Goal: Transaction & Acquisition: Book appointment/travel/reservation

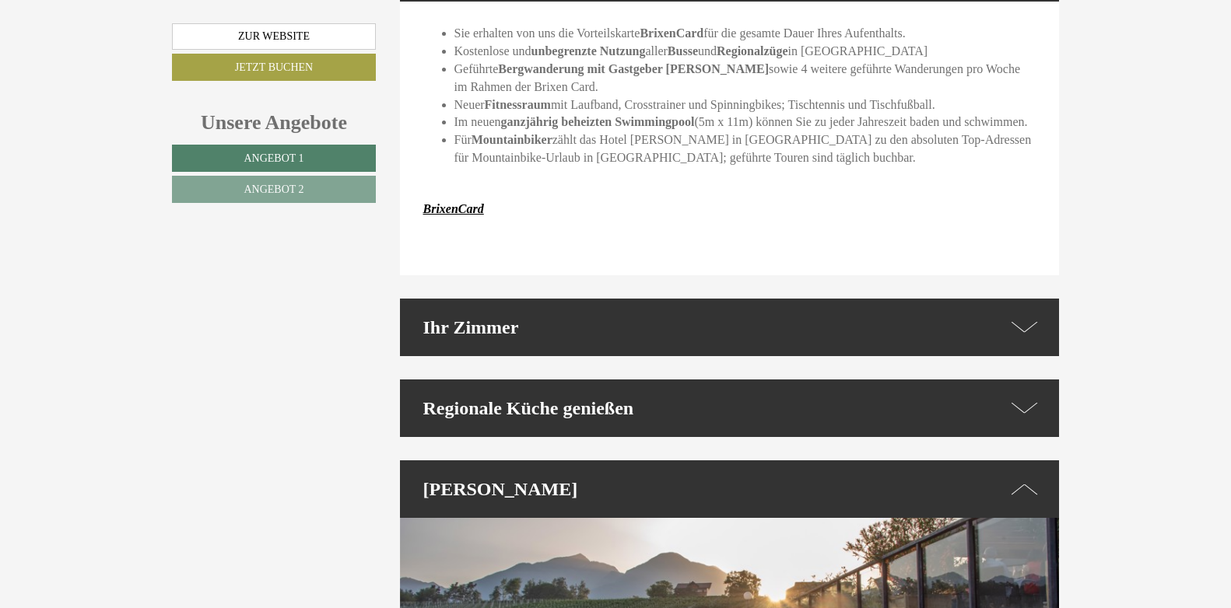
scroll to position [2851, 0]
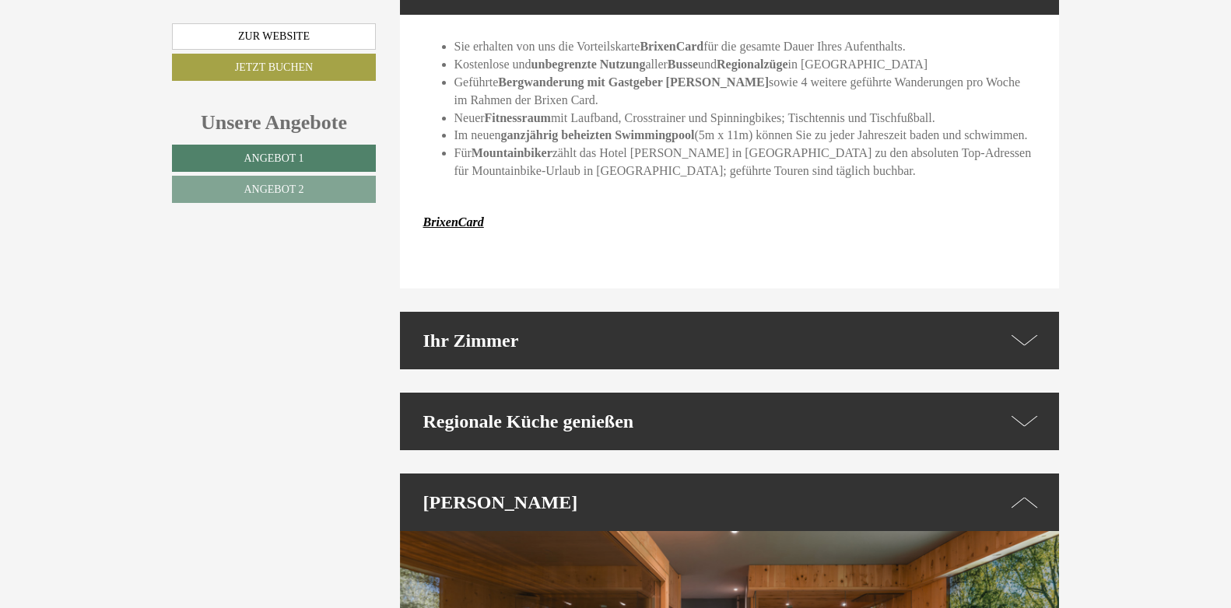
drag, startPoint x: 1230, startPoint y: 328, endPoint x: 1230, endPoint y: 291, distance: 36.6
click at [1230, 291] on div "Einen wunderschönen guten Tag Herr Sterr! Herzlichen Dank für Ihre freundliche …" at bounding box center [615, 160] width 1231 height 5060
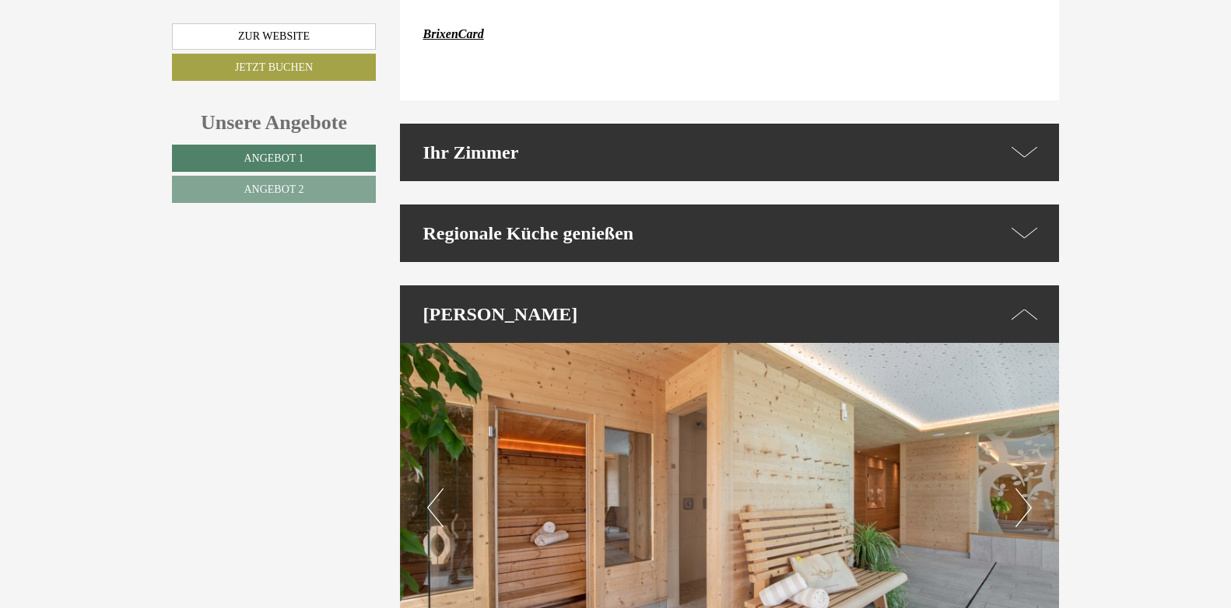
scroll to position [2997, 0]
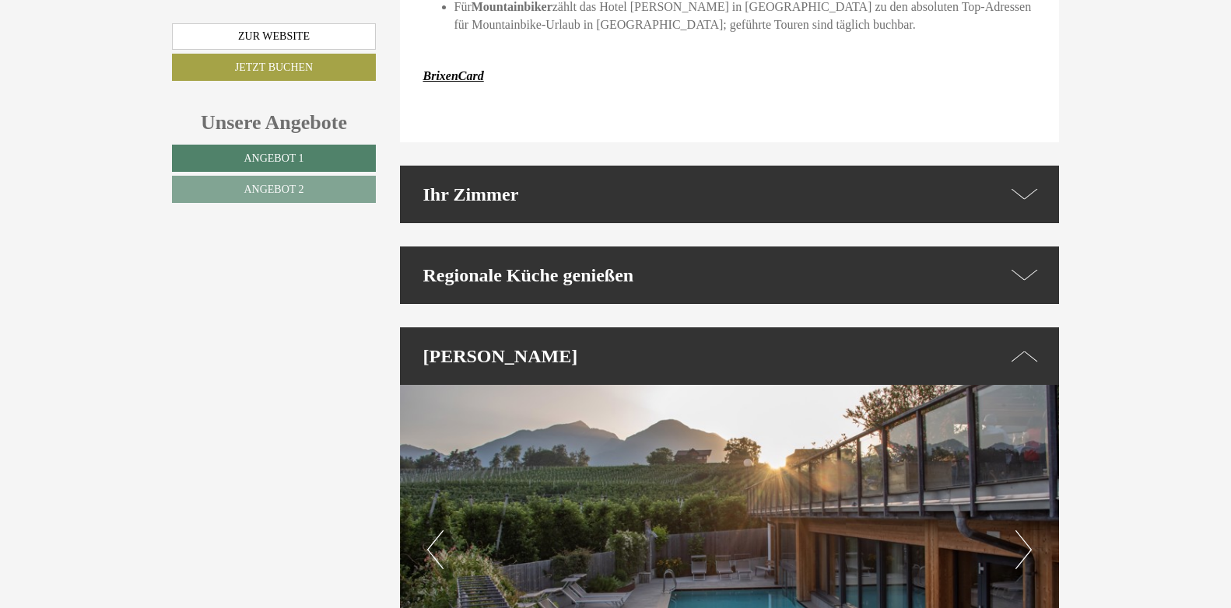
click at [1028, 345] on icon at bounding box center [1024, 356] width 26 height 23
